Goal: Information Seeking & Learning: Learn about a topic

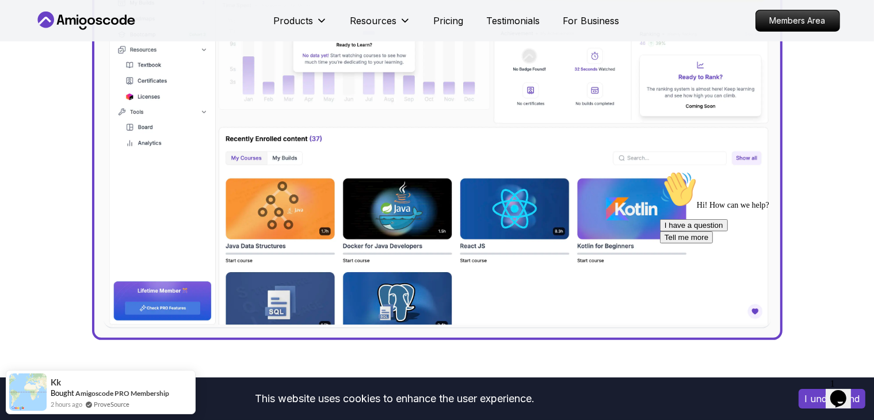
scroll to position [487, 0]
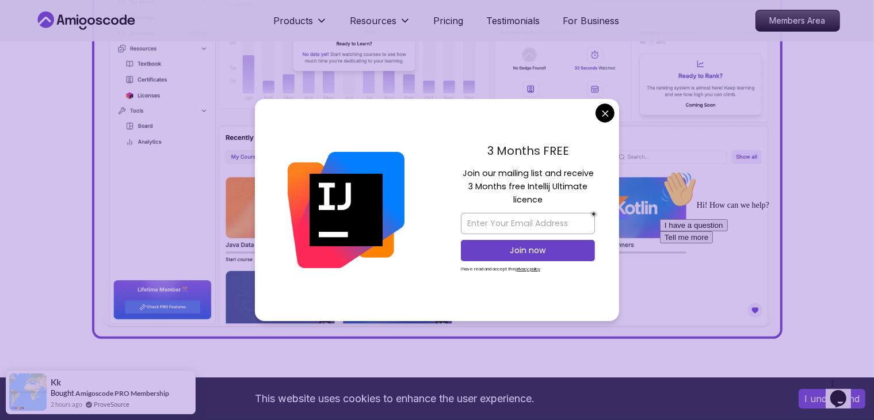
click at [610, 121] on div "3 Months FREE Join our mailing list and receive 3 Months free Intellij Ultimate…" at bounding box center [528, 210] width 182 height 222
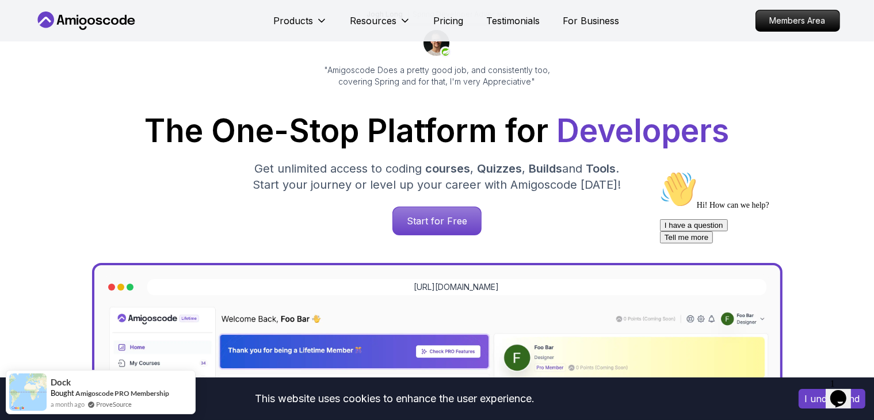
scroll to position [0, 0]
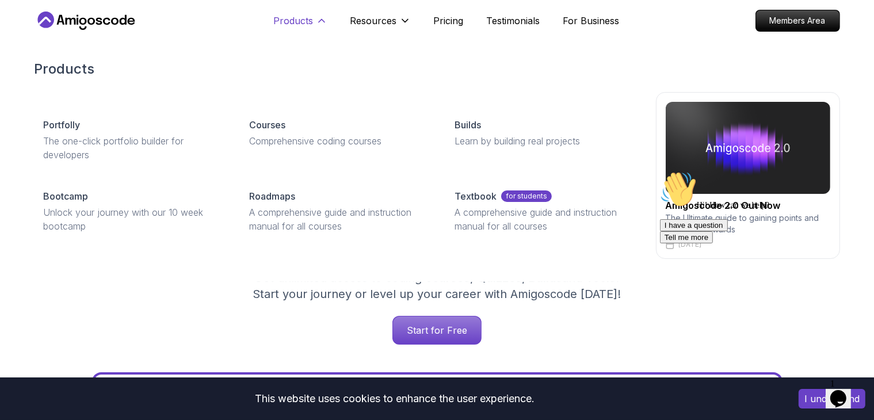
click at [303, 24] on p "Products" at bounding box center [294, 21] width 40 height 14
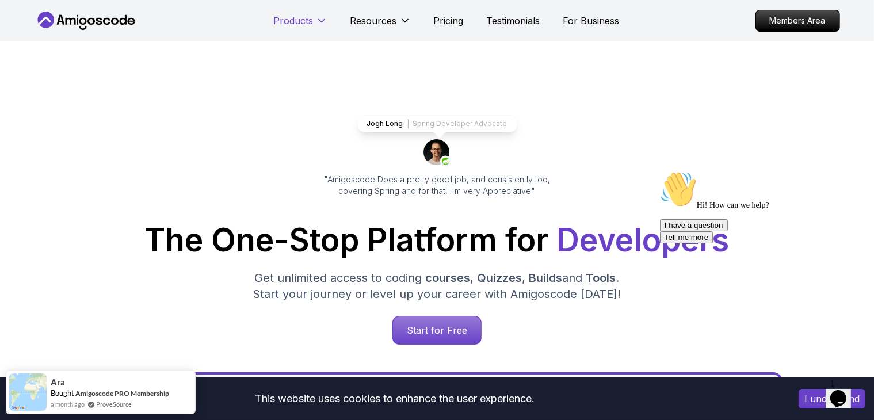
click at [303, 24] on p "Products" at bounding box center [294, 21] width 40 height 14
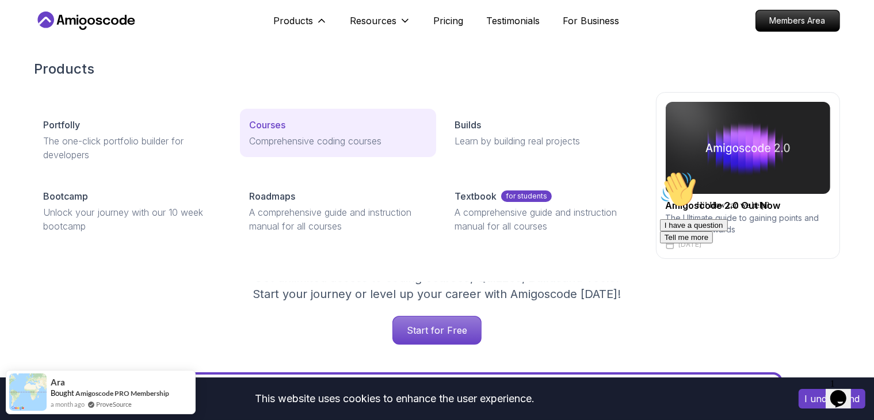
click at [277, 127] on p "Courses" at bounding box center [267, 125] width 36 height 14
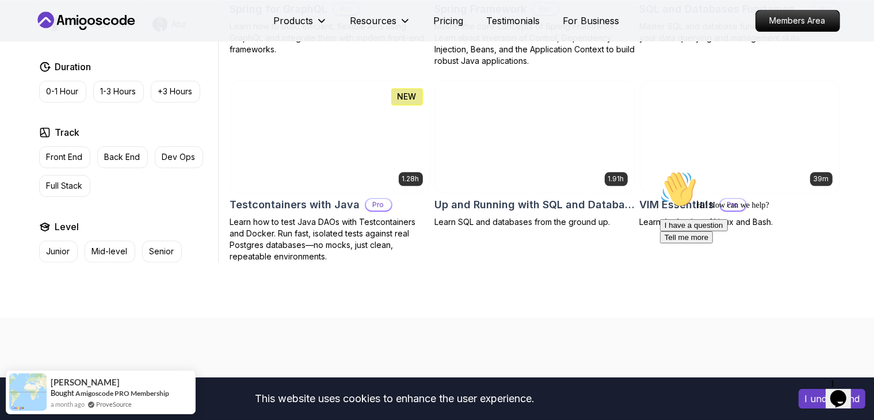
scroll to position [3039, 0]
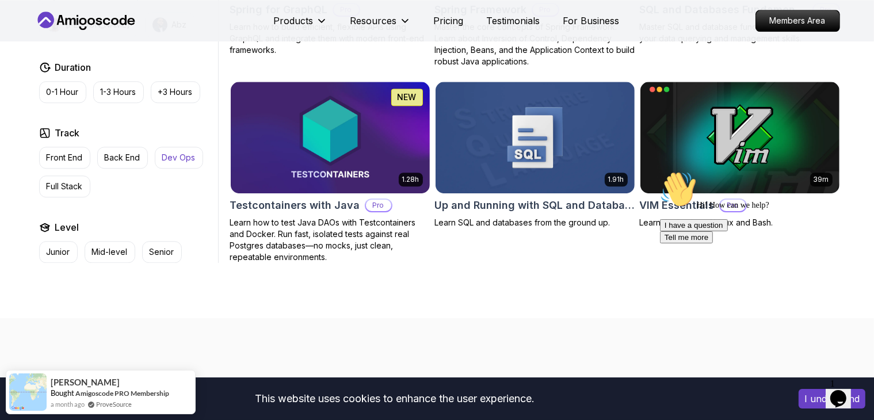
click at [178, 152] on p "Dev Ops" at bounding box center [178, 158] width 33 height 12
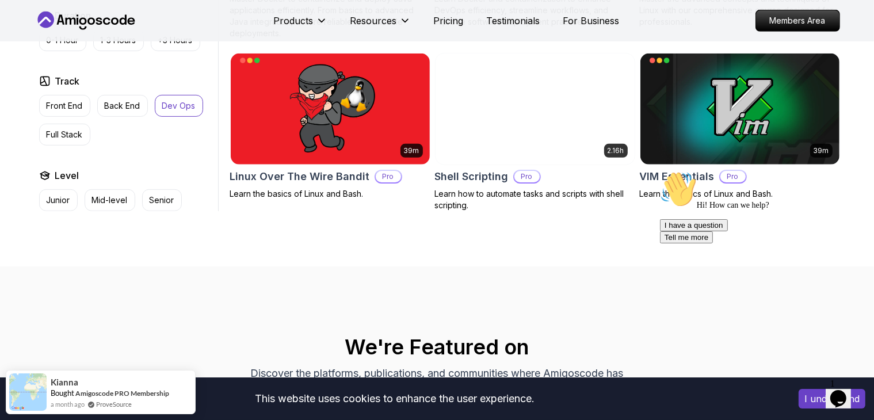
scroll to position [690, 0]
